Goal: Navigation & Orientation: Find specific page/section

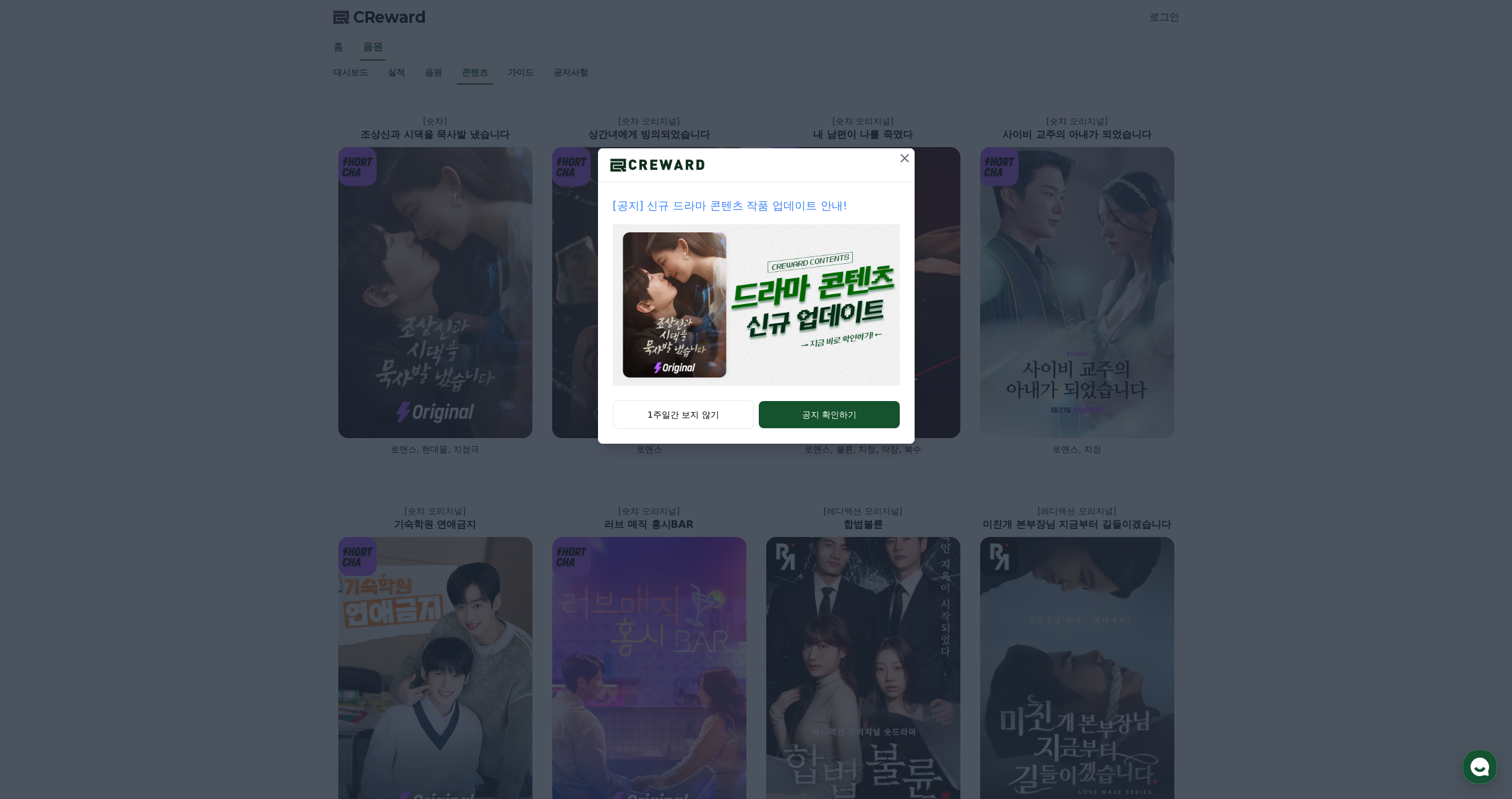
click at [911, 157] on button at bounding box center [904, 158] width 20 height 20
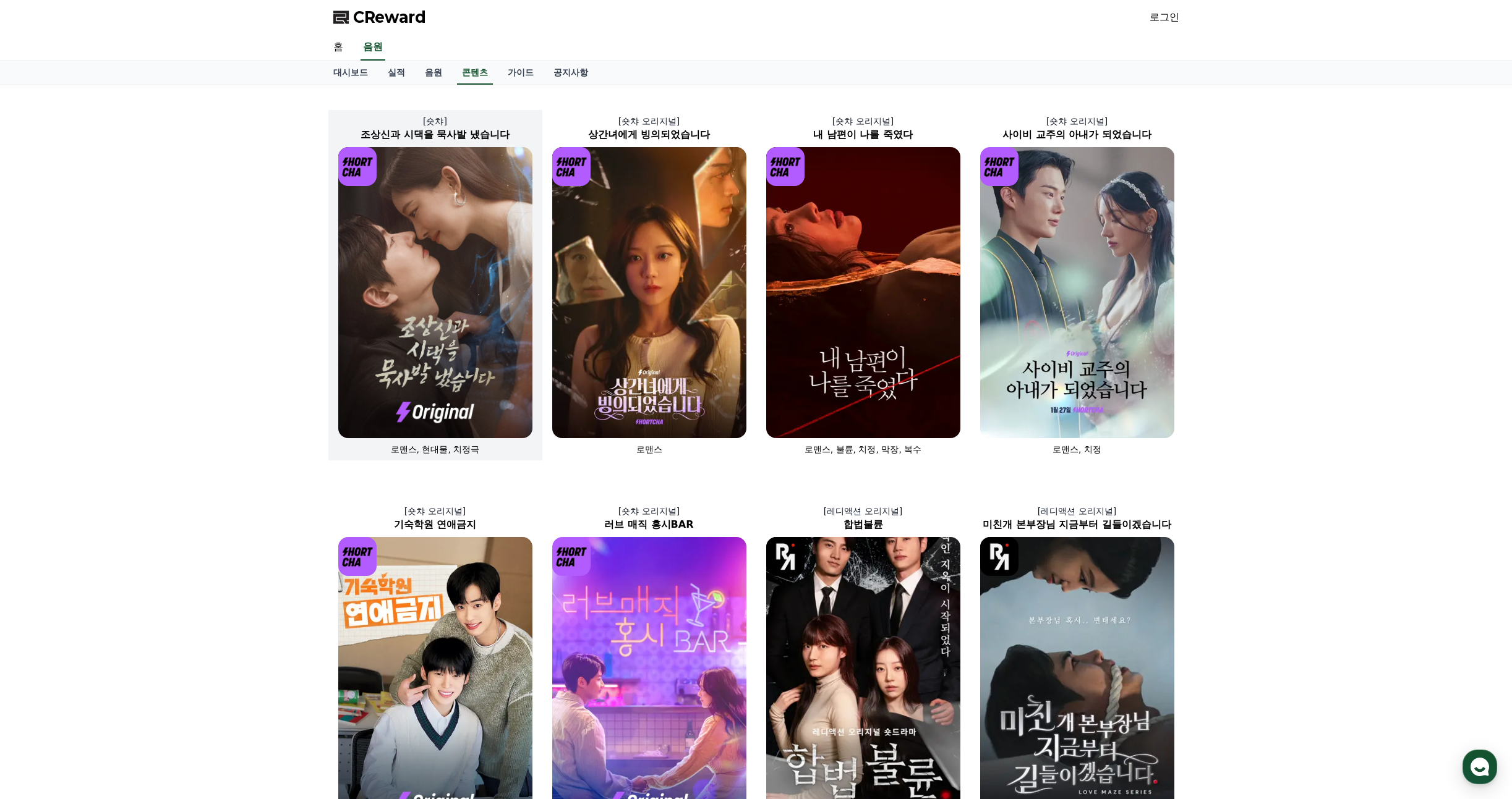
click at [479, 234] on img at bounding box center [435, 293] width 194 height 291
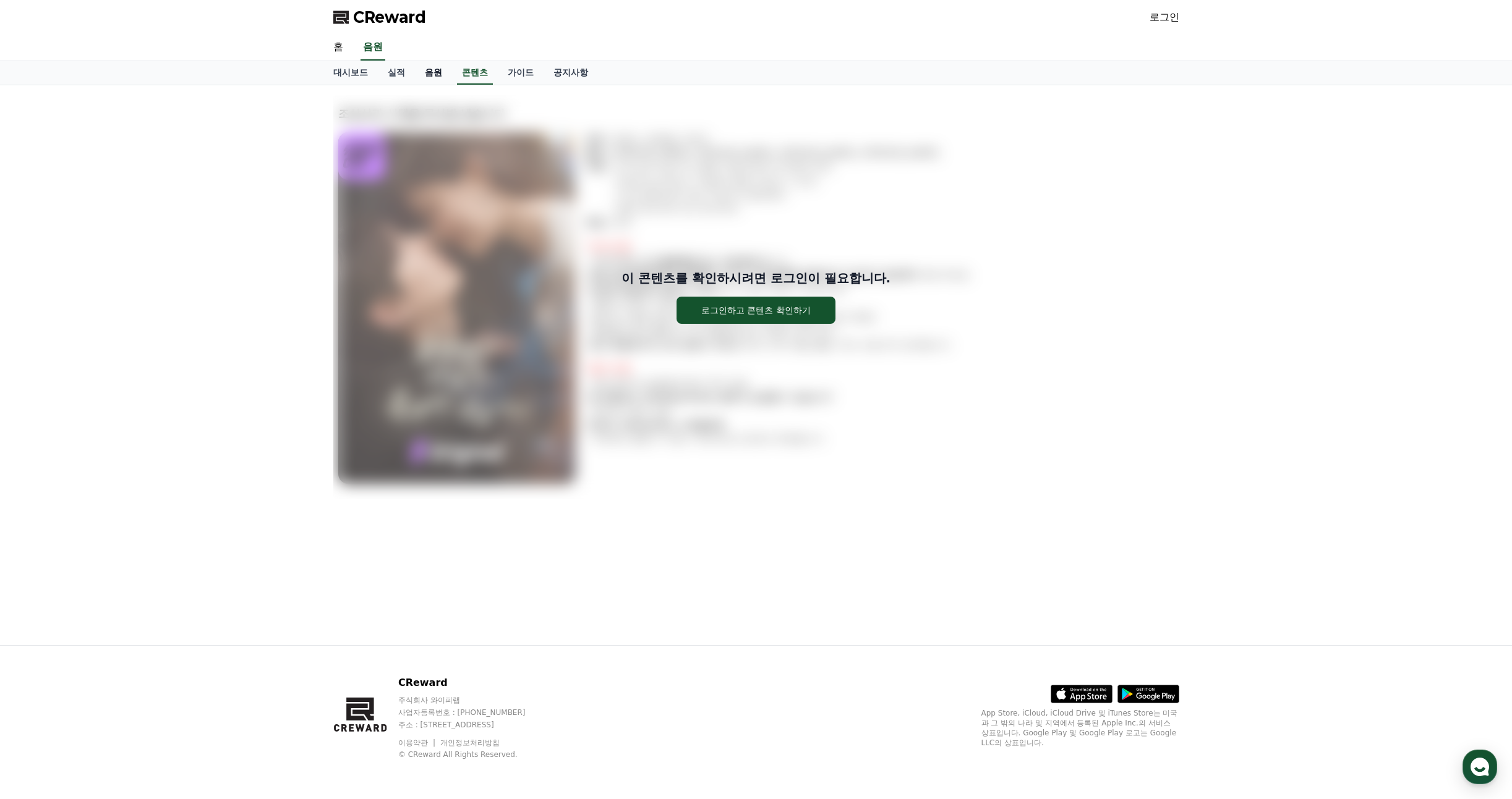
click at [424, 69] on link "음원" at bounding box center [433, 73] width 37 height 24
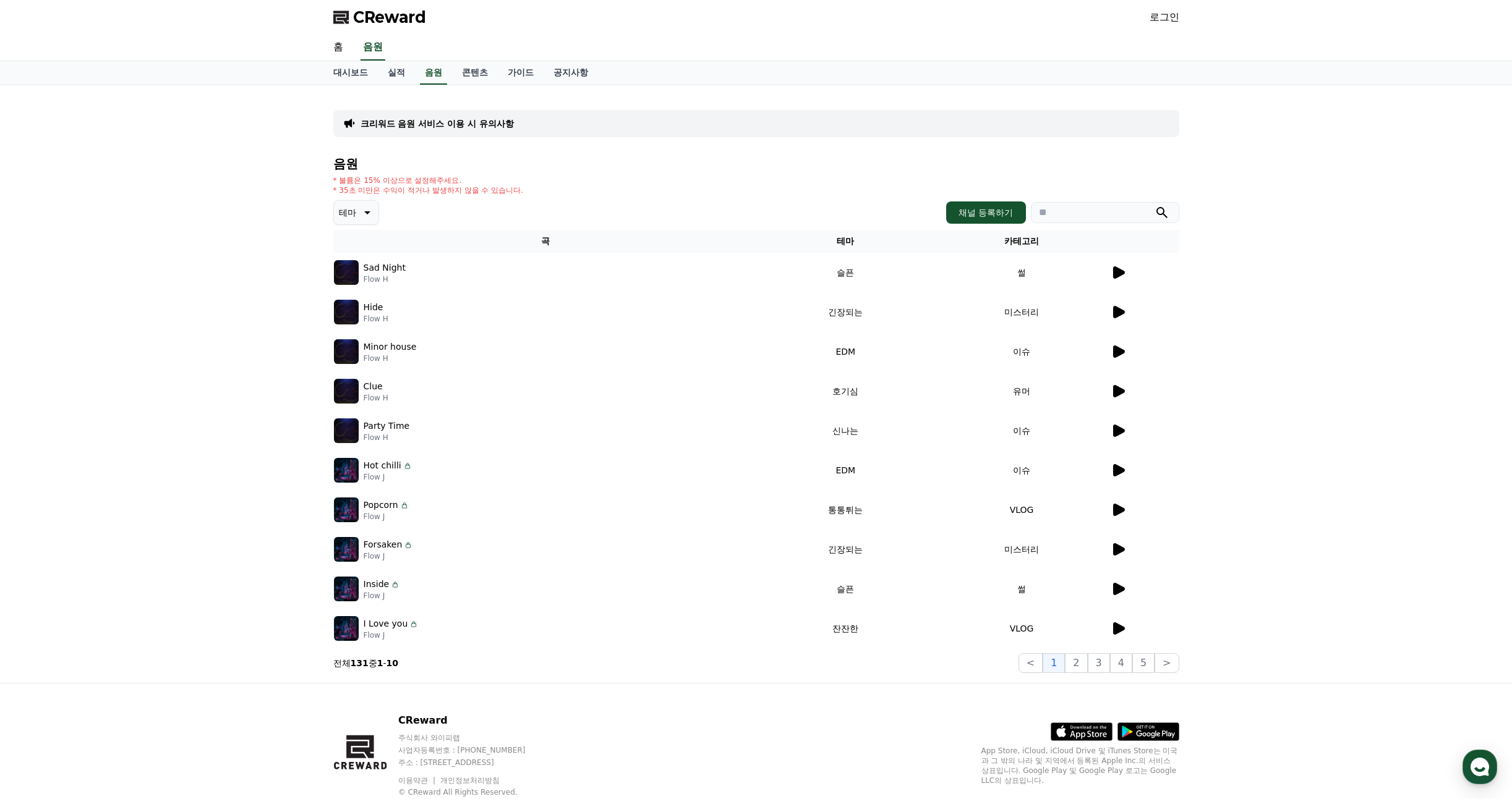
click at [382, 23] on span "CReward" at bounding box center [389, 18] width 73 height 20
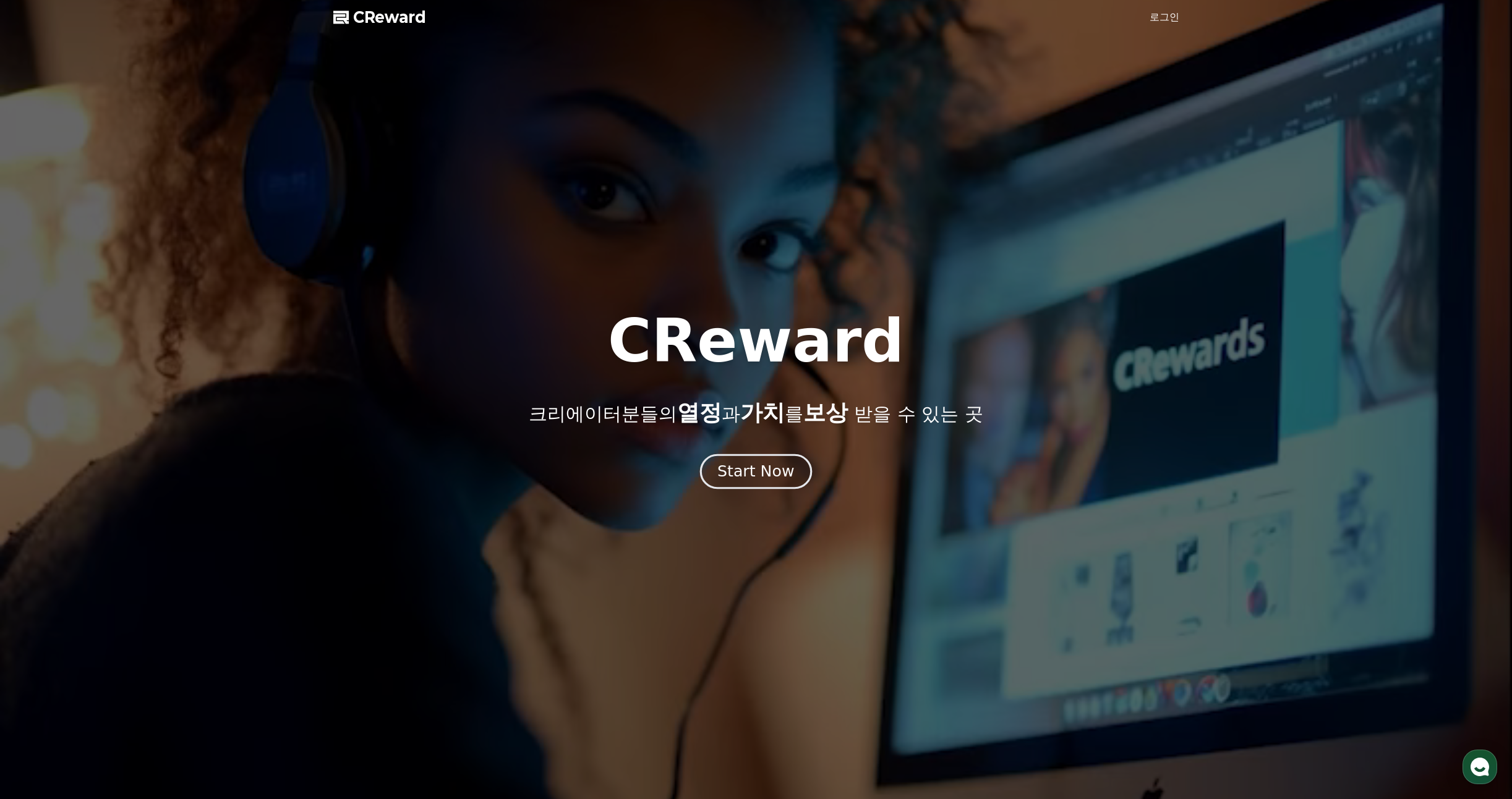
click at [744, 461] on div "Start Now" at bounding box center [755, 471] width 77 height 21
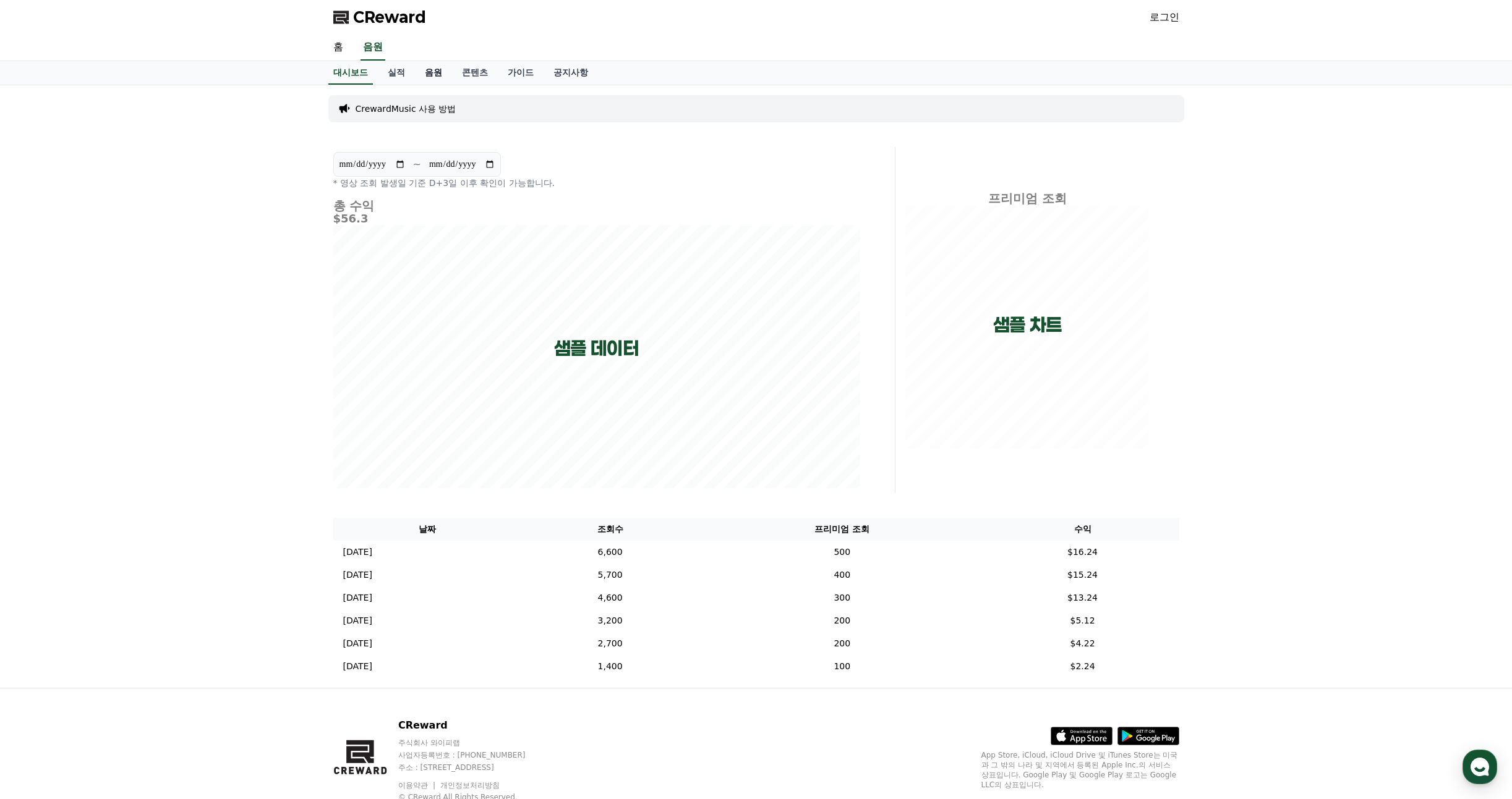
click at [429, 78] on link "음원" at bounding box center [433, 73] width 37 height 24
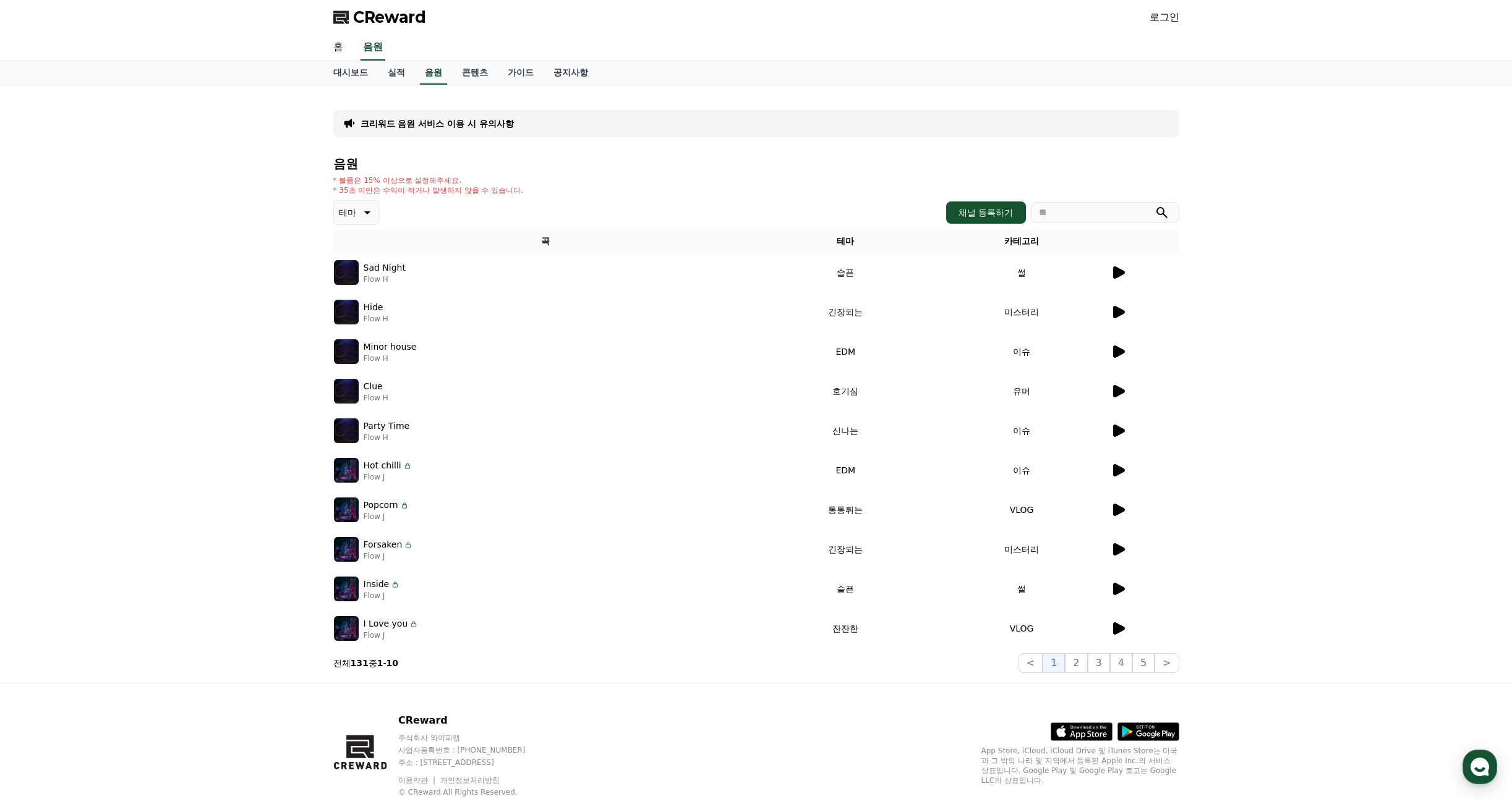
click at [335, 43] on link "홈" at bounding box center [338, 48] width 30 height 26
